Goal: Task Accomplishment & Management: Manage account settings

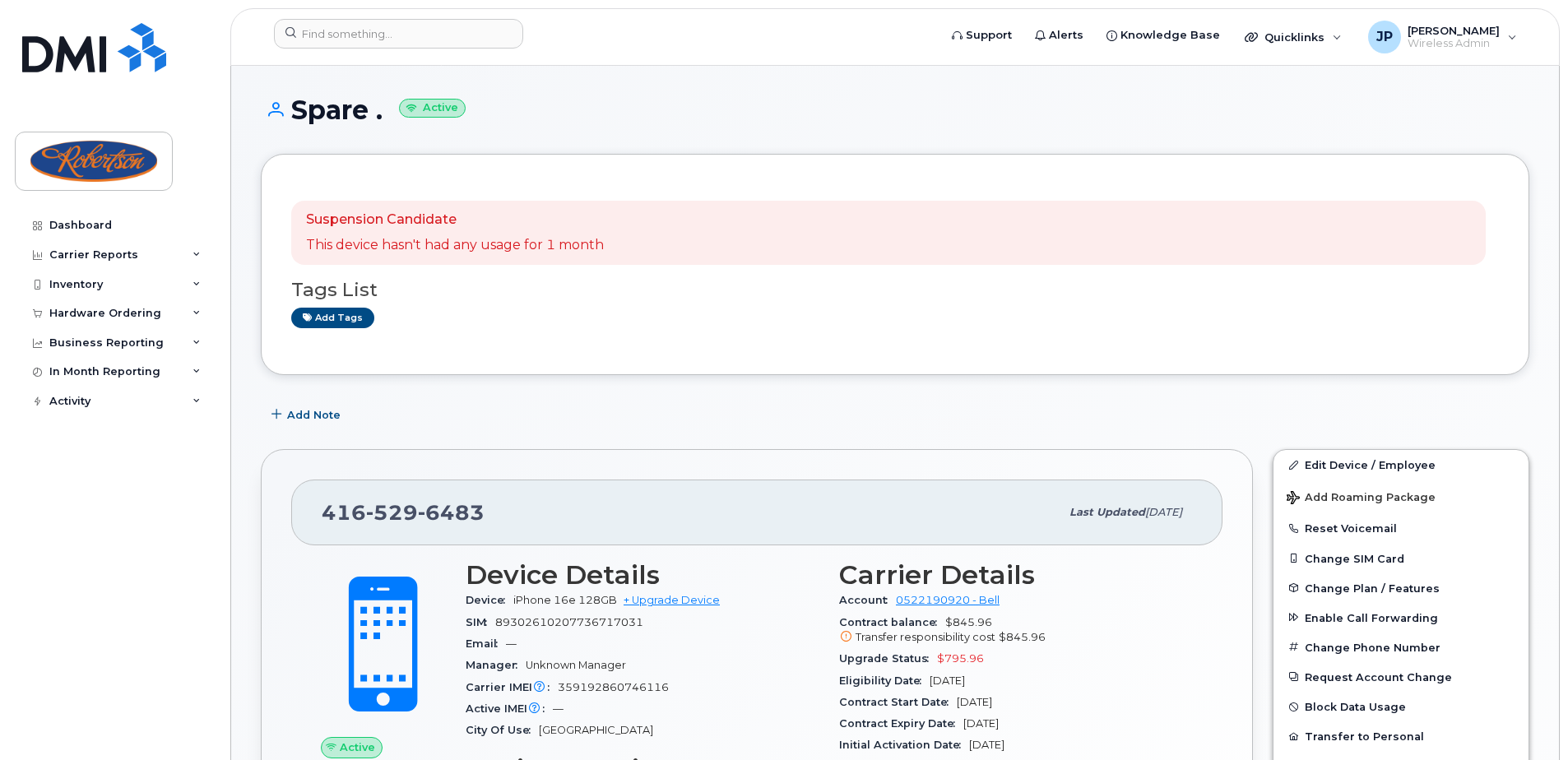
scroll to position [164, 0]
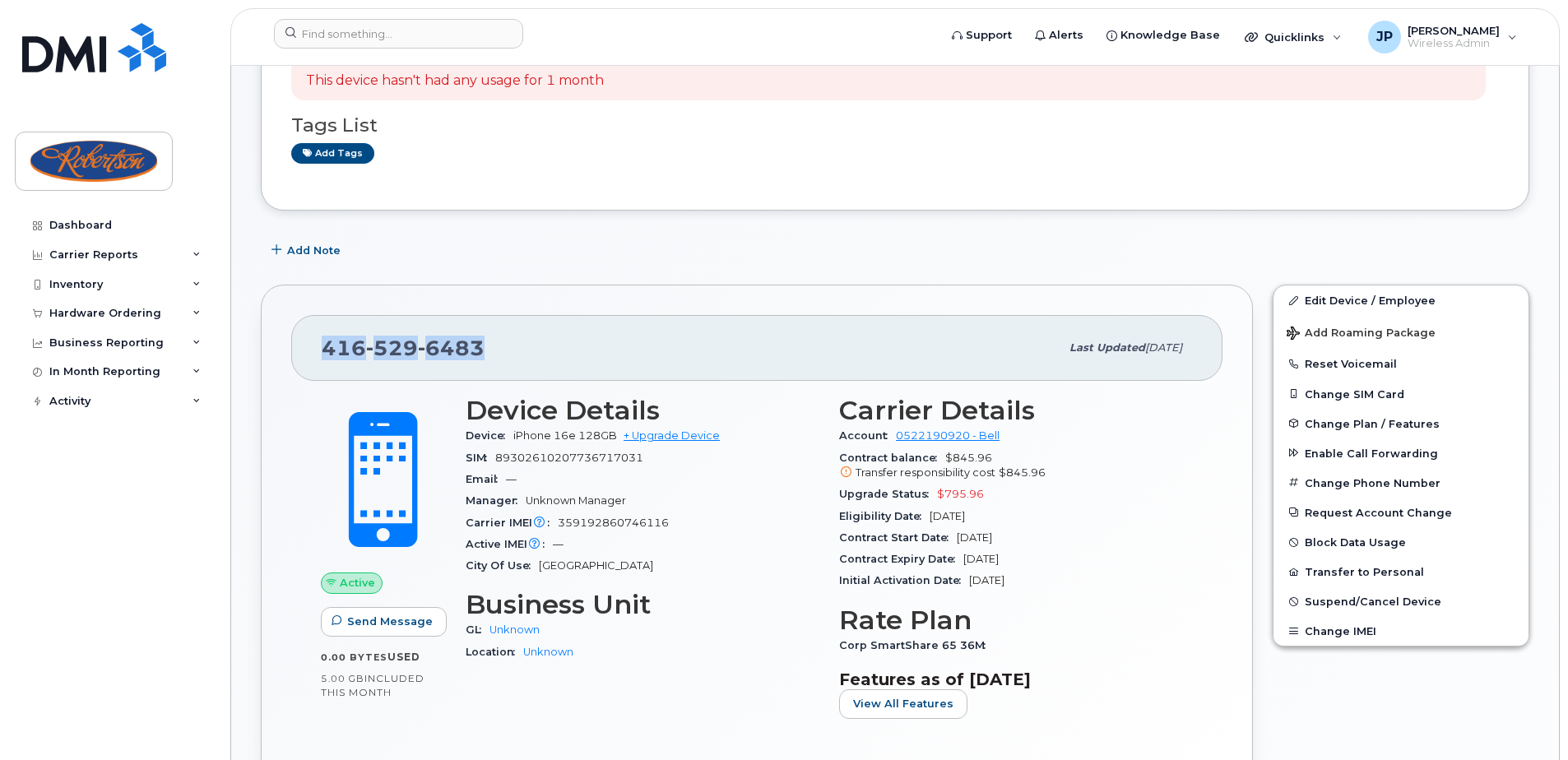
click at [662, 290] on div "416 529 6483 Last updated Aug 26, 2025 Active Send Message 0.00 Bytes  used 5.0…" at bounding box center [756, 561] width 992 height 552
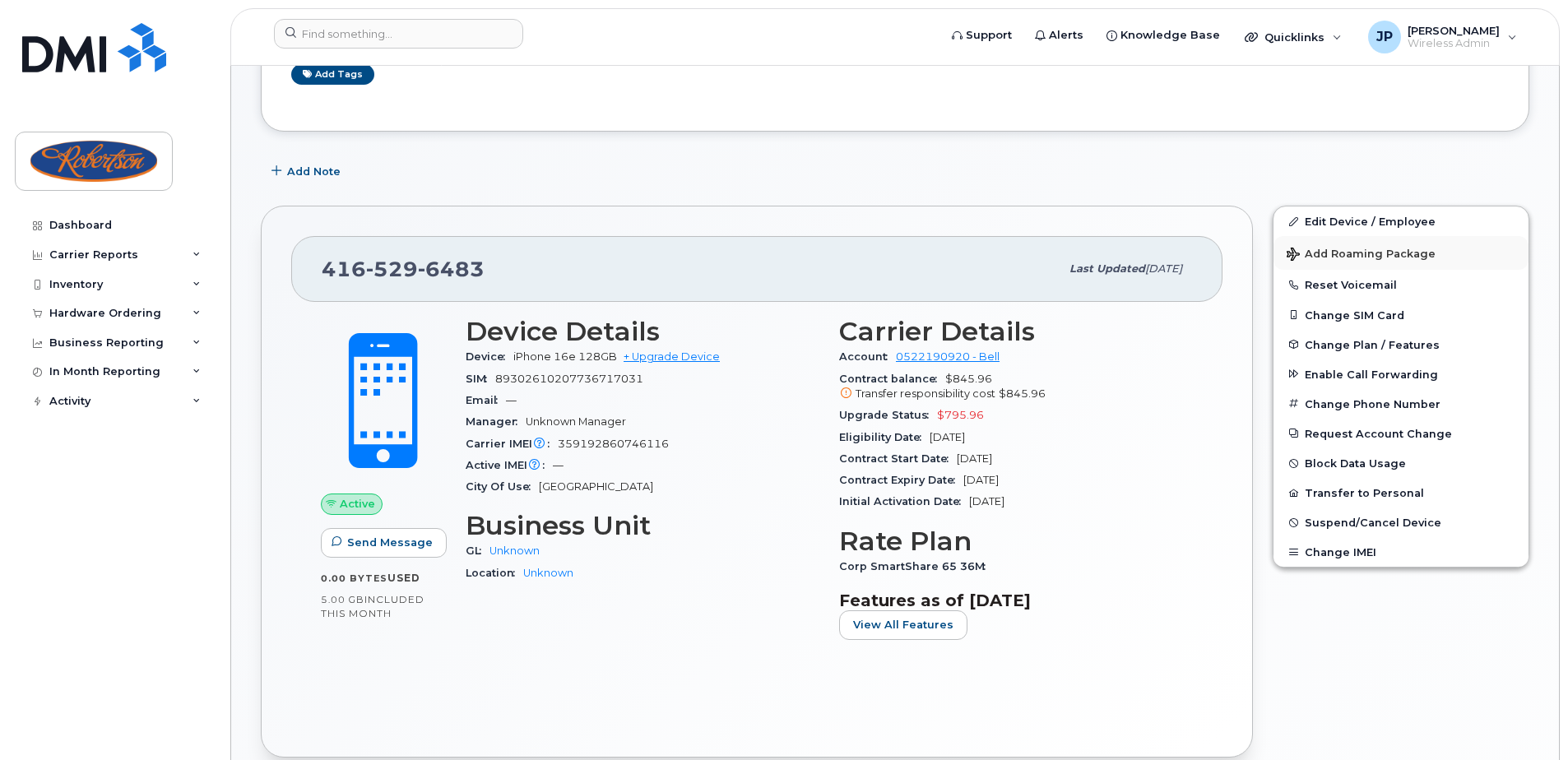
scroll to position [247, 0]
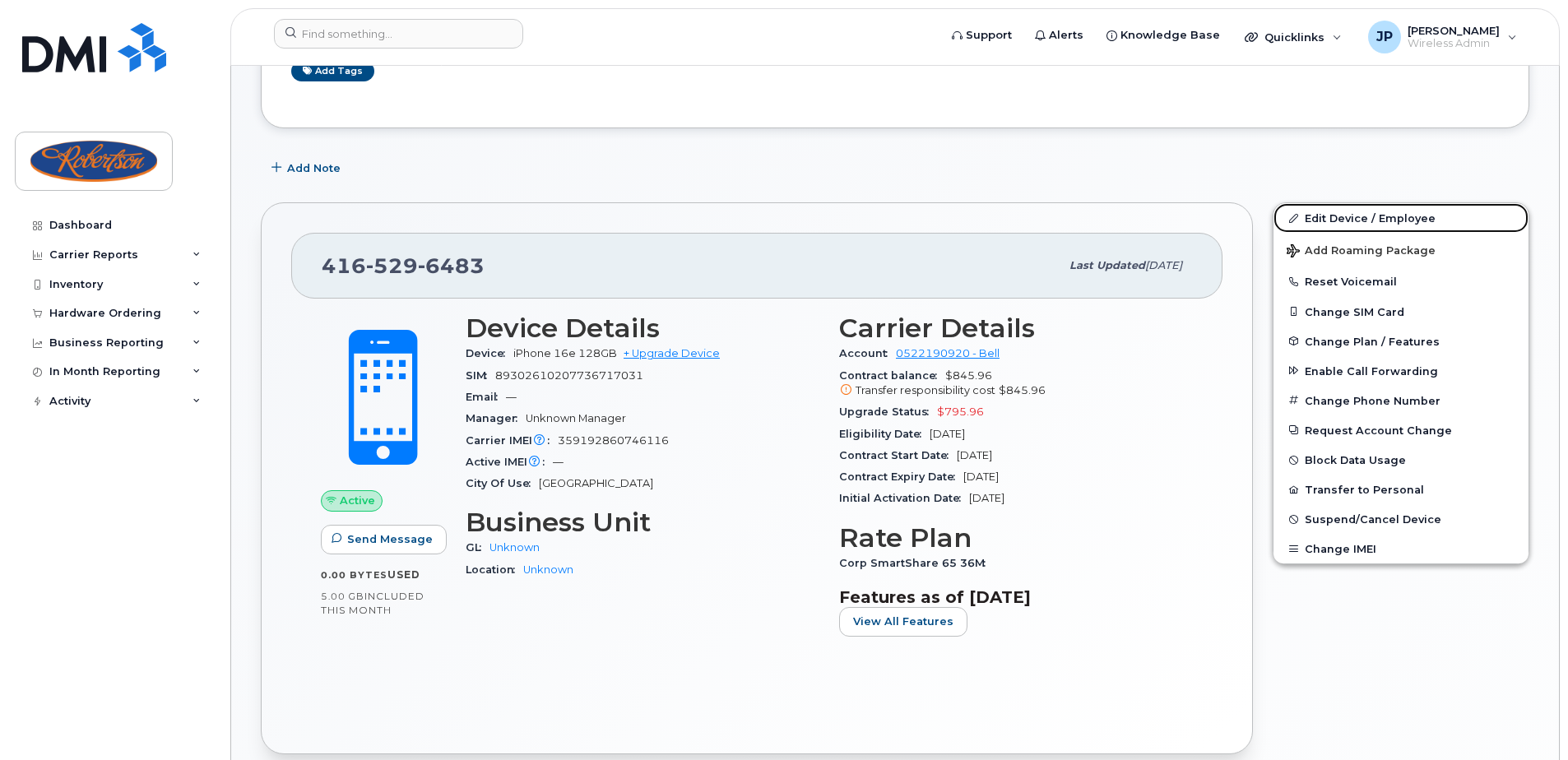
drag, startPoint x: 1380, startPoint y: 209, endPoint x: 1219, endPoint y: 262, distance: 169.5
click at [1380, 209] on link "Edit Device / Employee" at bounding box center [1400, 218] width 255 height 30
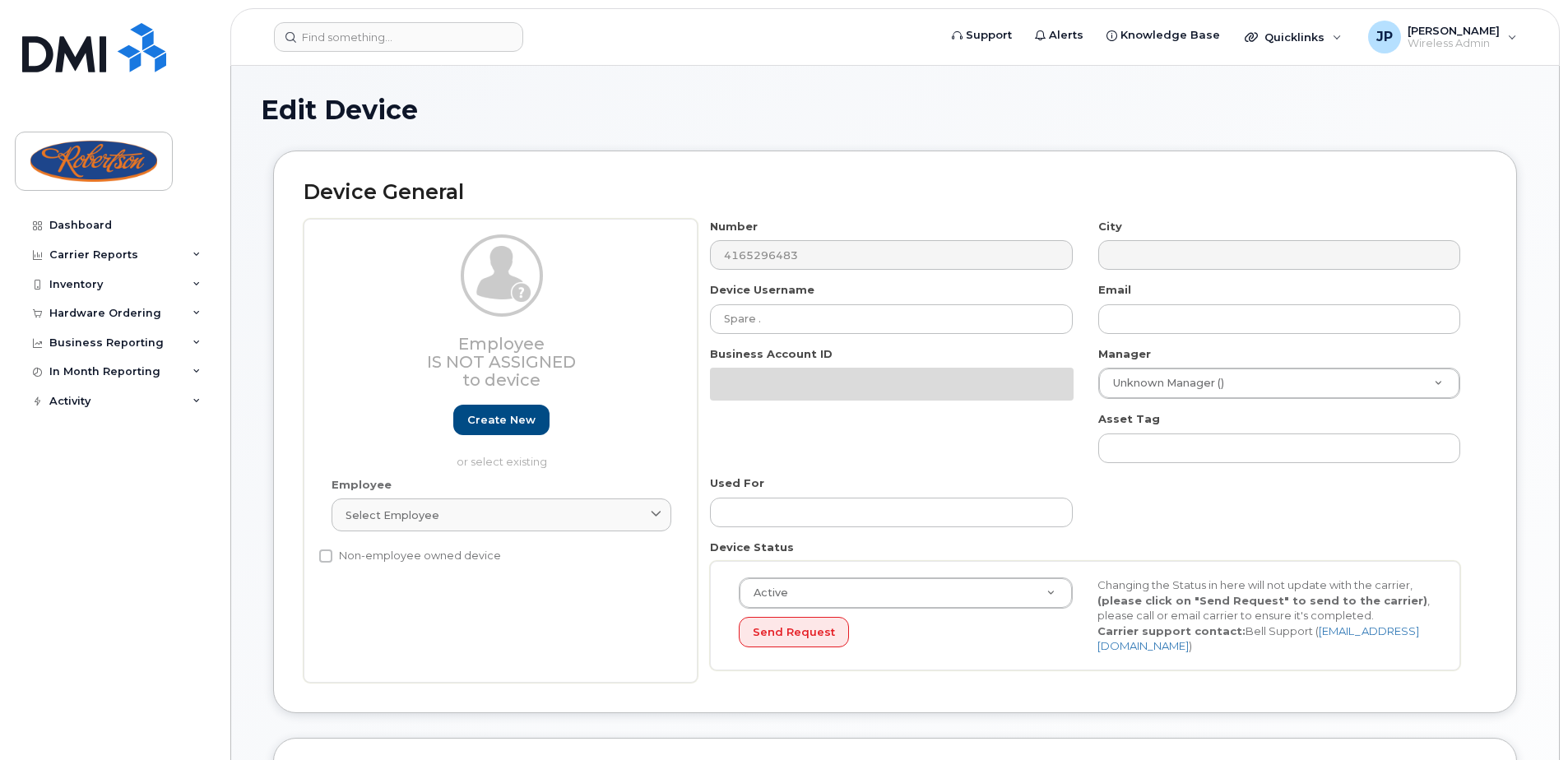
select select "162429"
select select "162430"
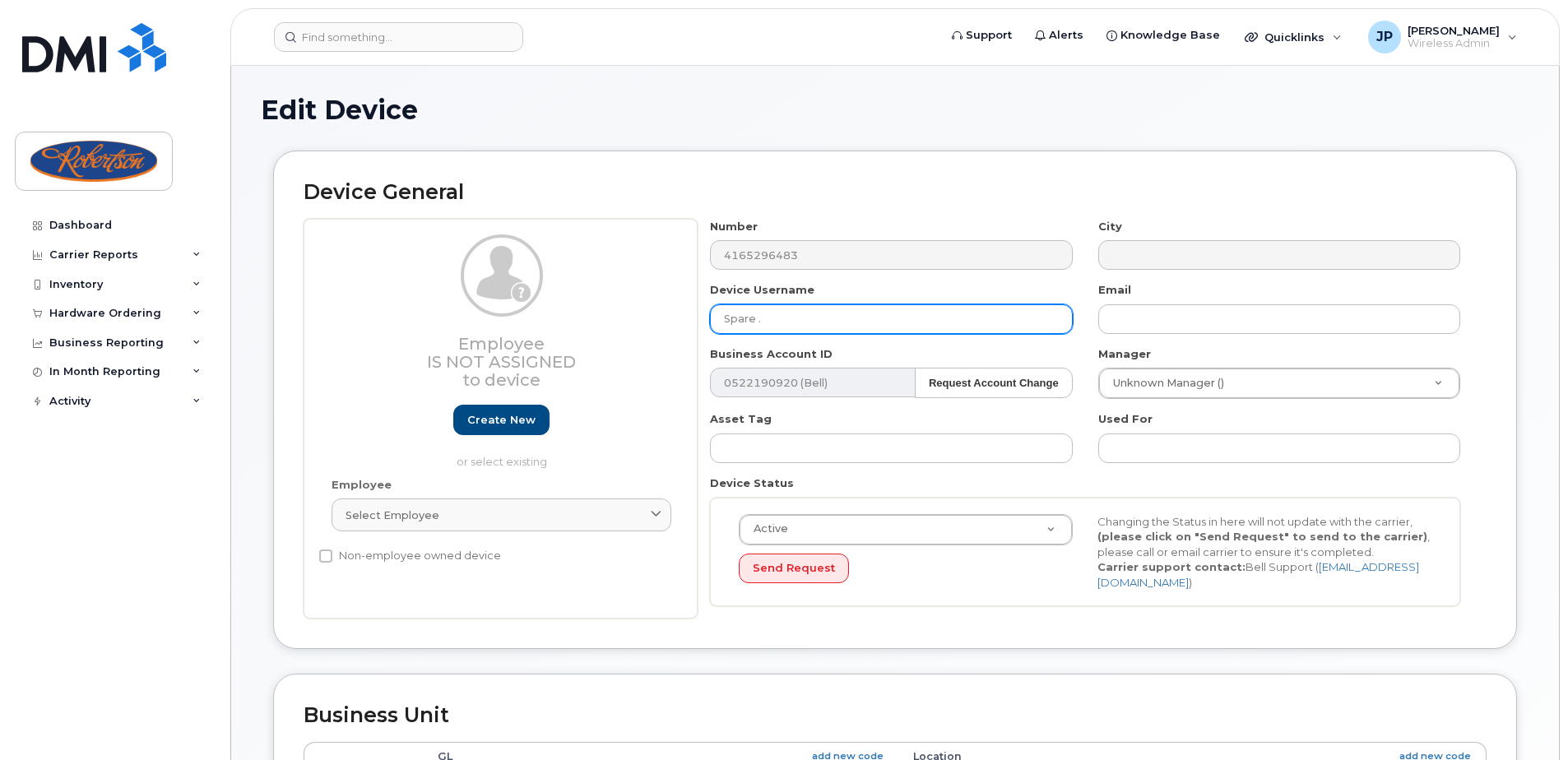
drag, startPoint x: 850, startPoint y: 316, endPoint x: 594, endPoint y: 308, distance: 256.1
click at [594, 308] on div "Employee Is not assigned to device Create new or select existing Employee Selec…" at bounding box center [895, 419] width 1183 height 401
paste input "ukhpreet Kaur"
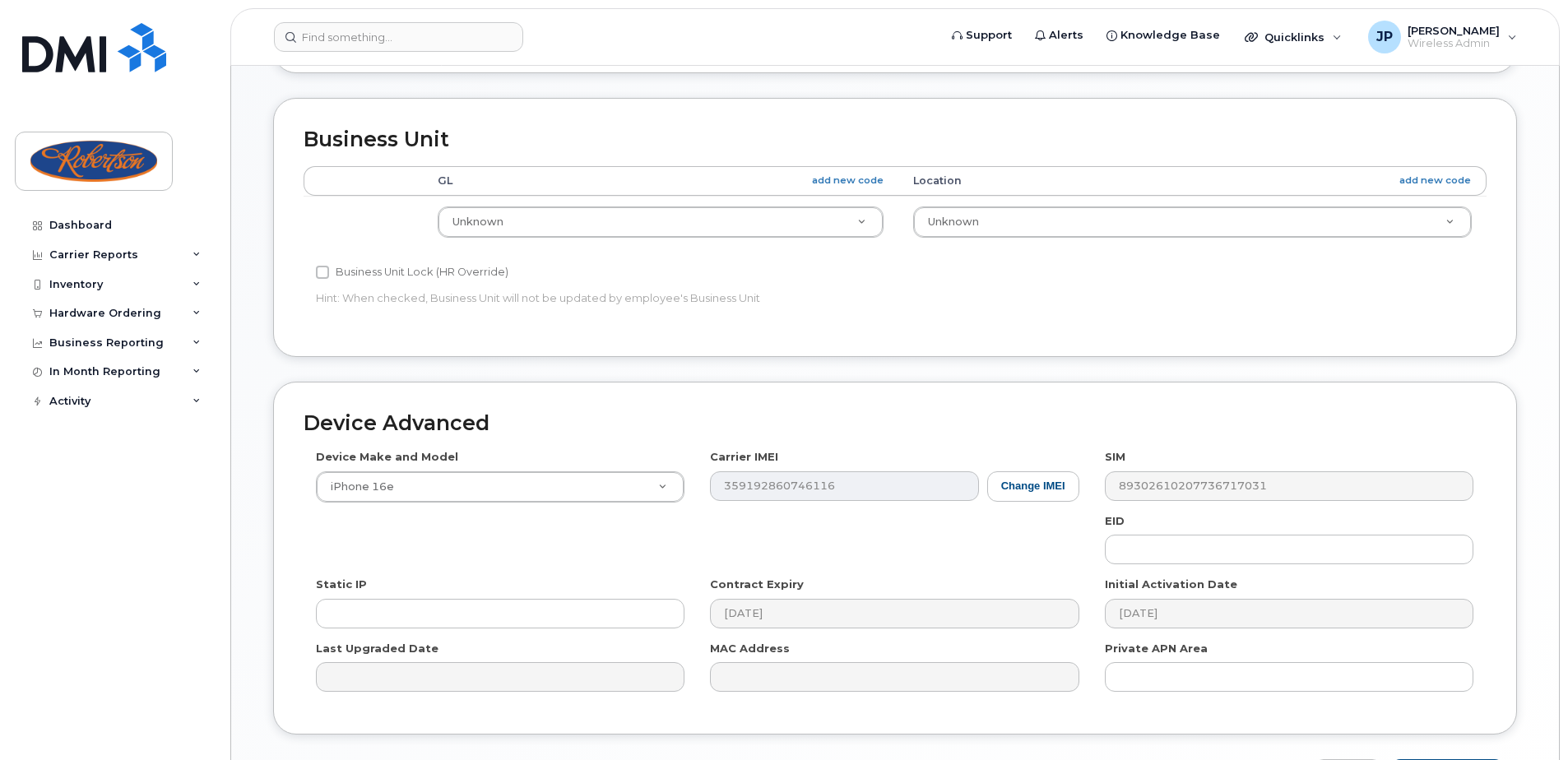
scroll to position [688, 0]
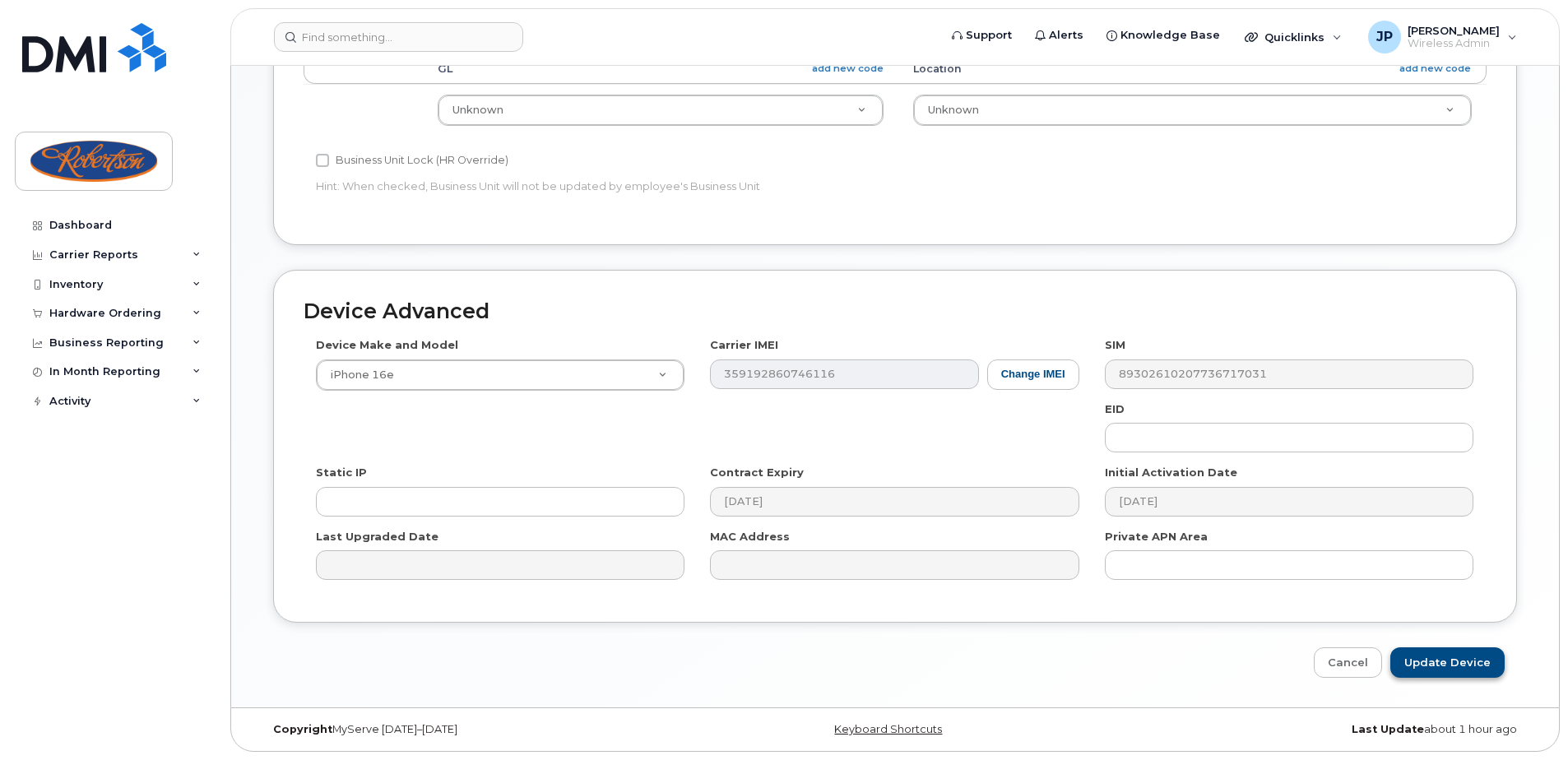
type input "[PERSON_NAME]"
click at [1431, 655] on input "Update Device" at bounding box center [1447, 663] width 114 height 31
type input "Saving..."
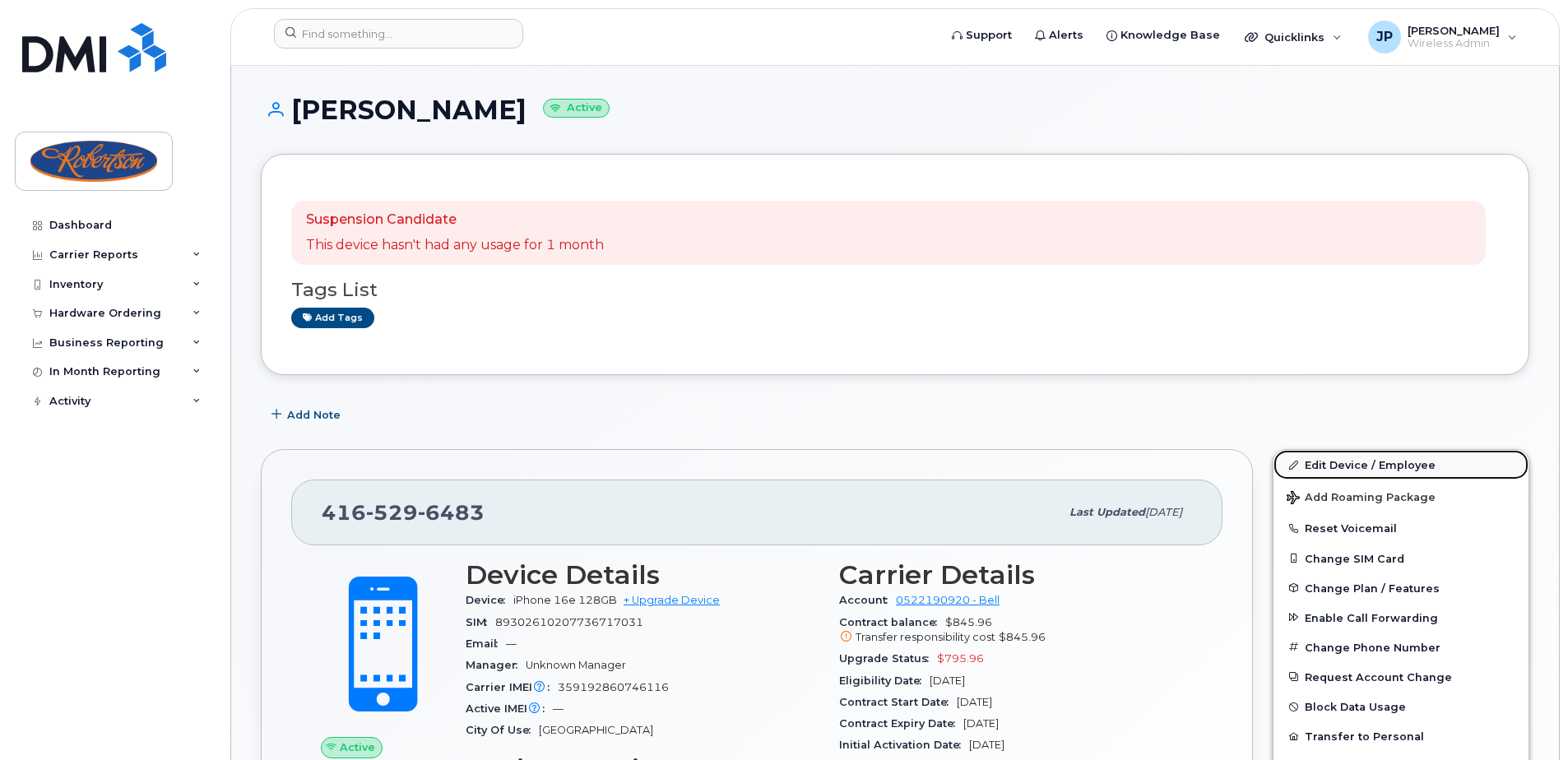
click at [1380, 458] on link "Edit Device / Employee" at bounding box center [1400, 464] width 255 height 30
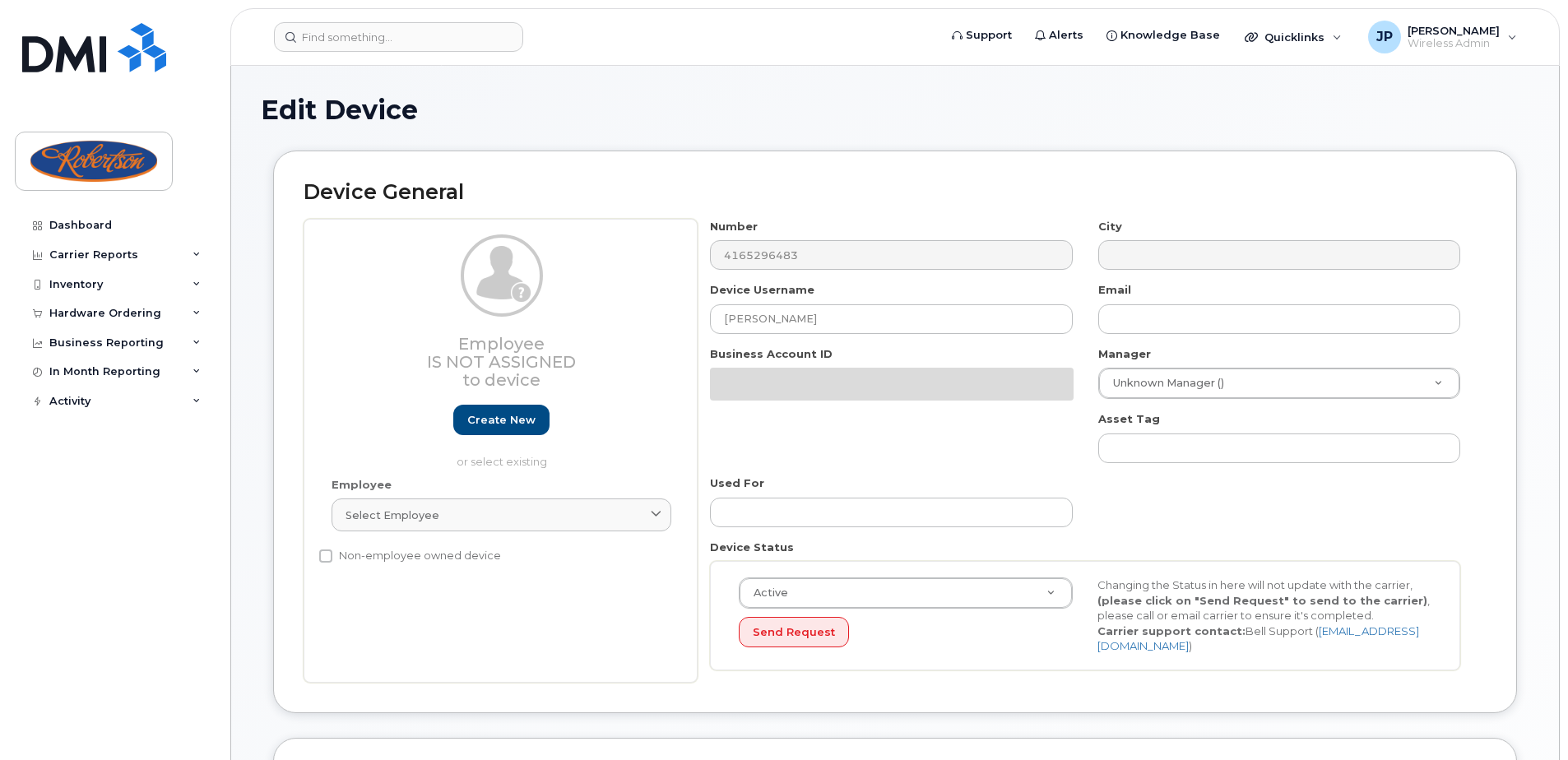
select select "162429"
select select "162430"
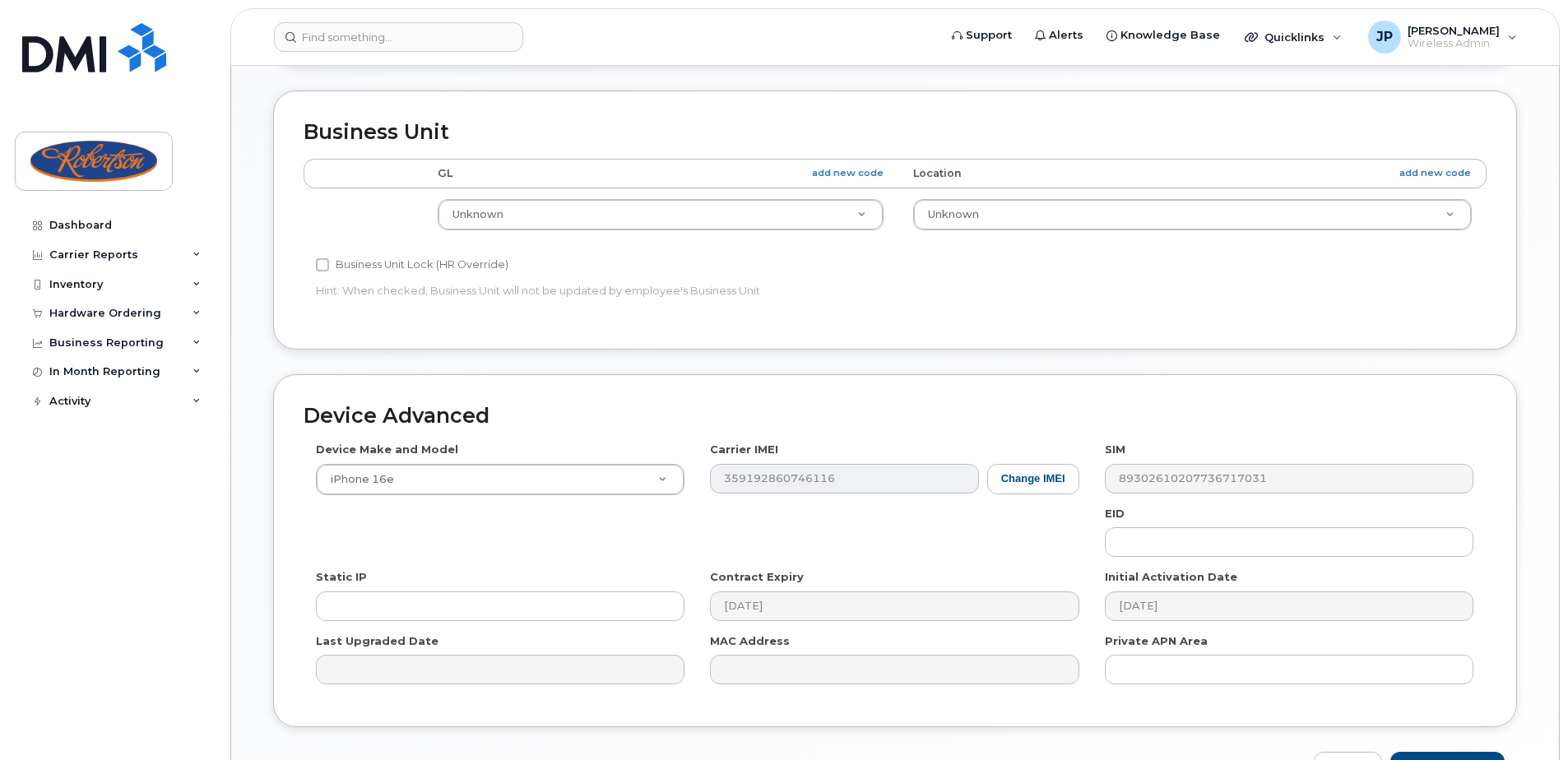
scroll to position [688, 0]
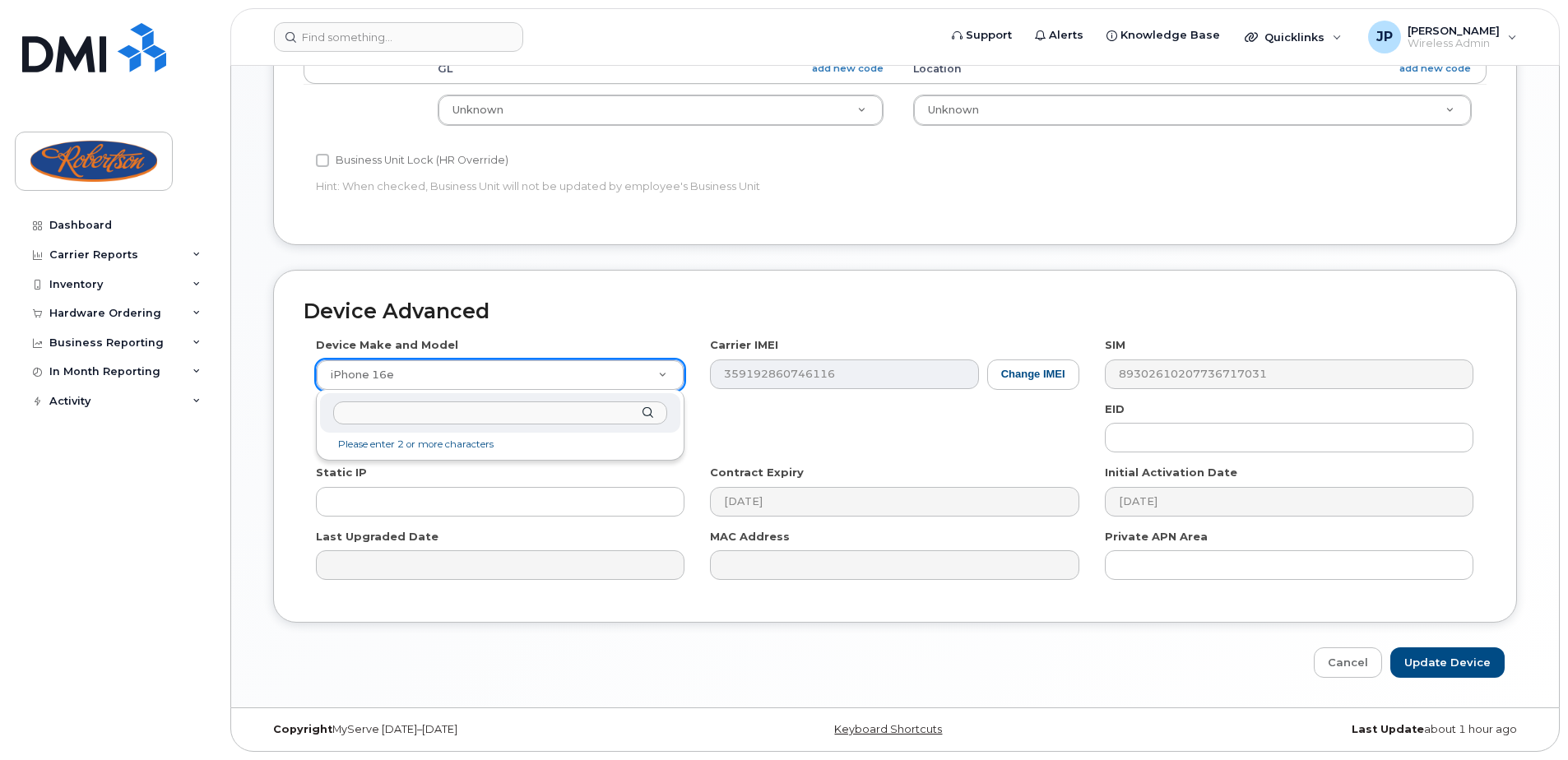
click at [526, 411] on input "text" at bounding box center [500, 413] width 334 height 24
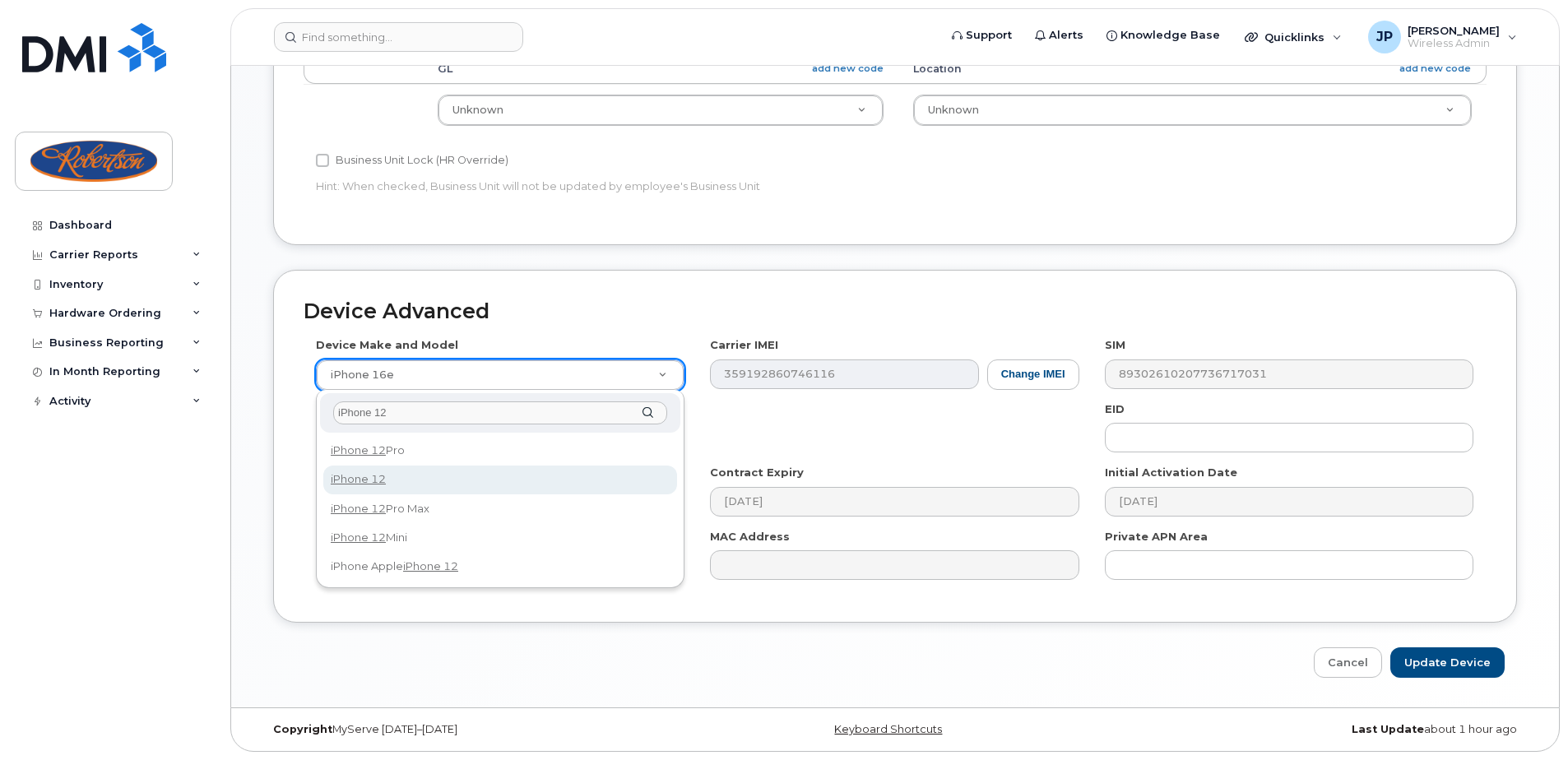
type input "iPhone 12"
select select "2435"
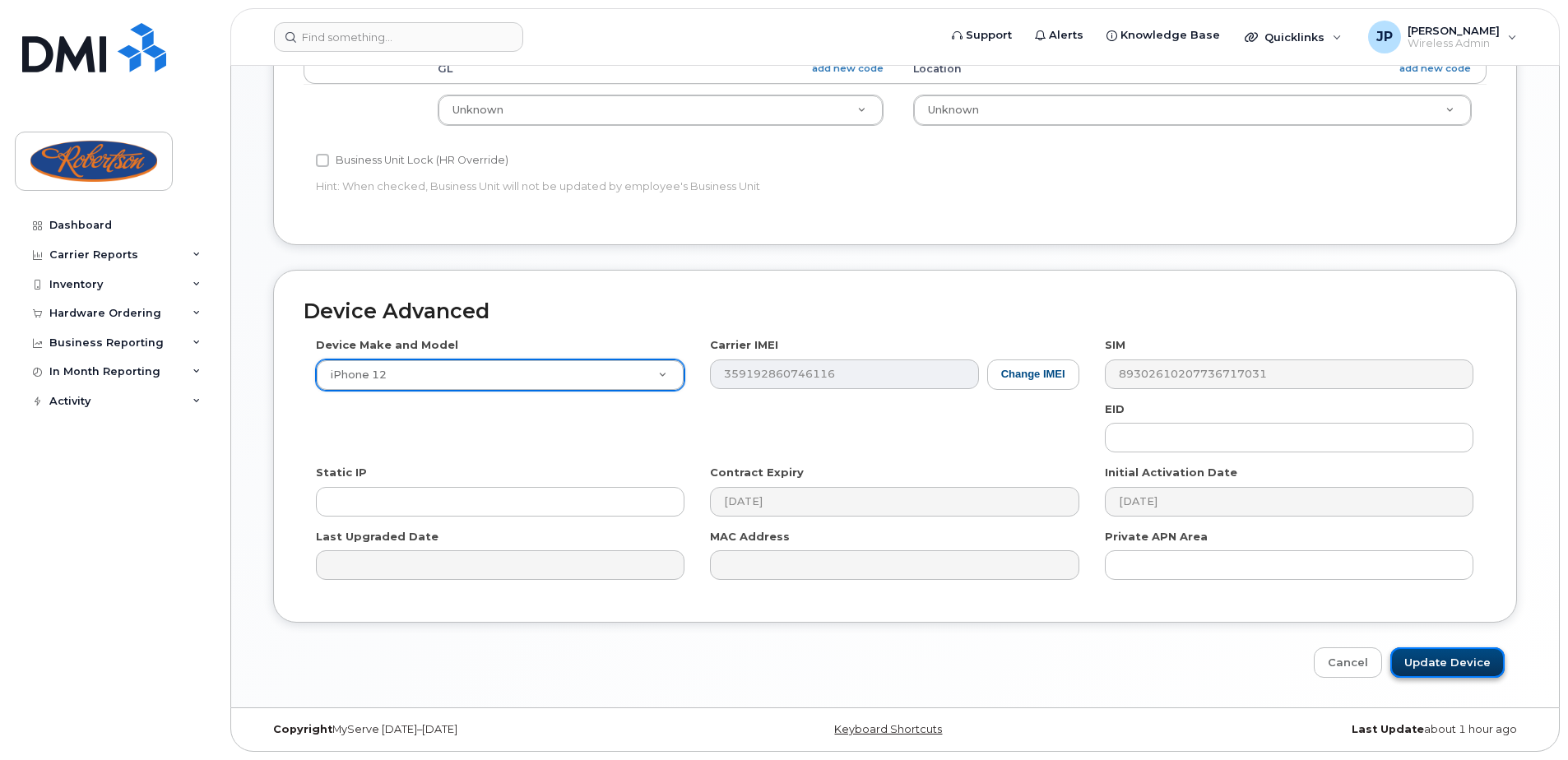
click at [1484, 668] on input "Update Device" at bounding box center [1447, 663] width 114 height 31
type input "Saving..."
